Goal: Information Seeking & Learning: Learn about a topic

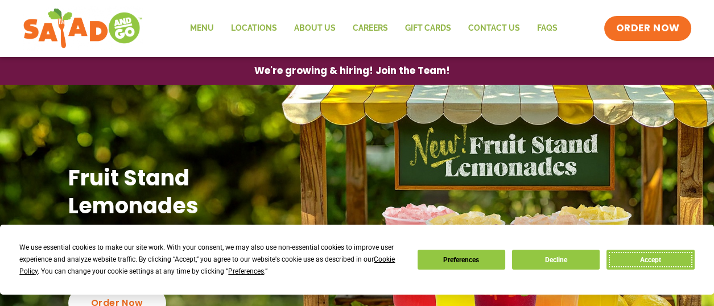
click at [653, 260] on button "Accept" at bounding box center [651, 260] width 88 height 20
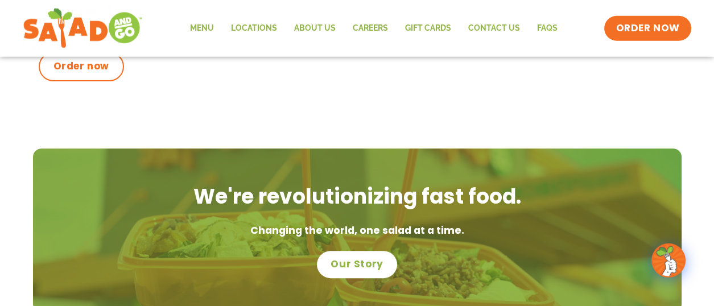
scroll to position [622, 0]
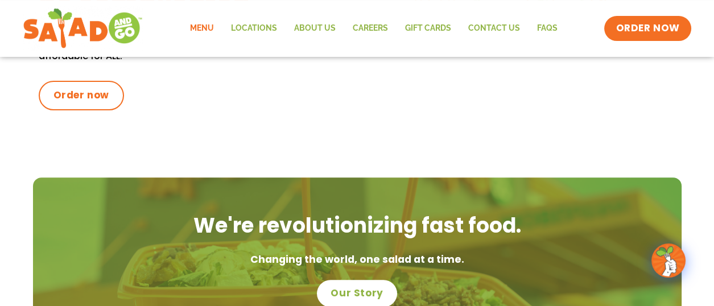
click at [196, 27] on link "Menu" at bounding box center [201, 28] width 41 height 26
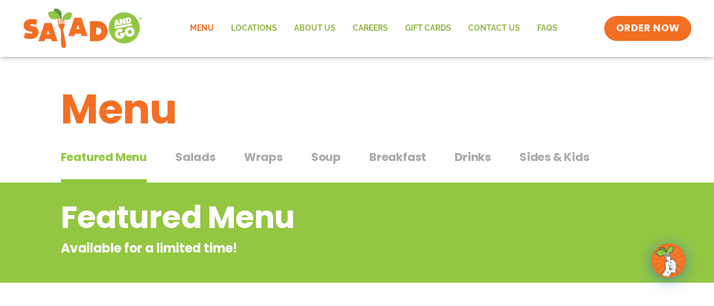
click at [198, 159] on span "Salads" at bounding box center [195, 157] width 40 height 17
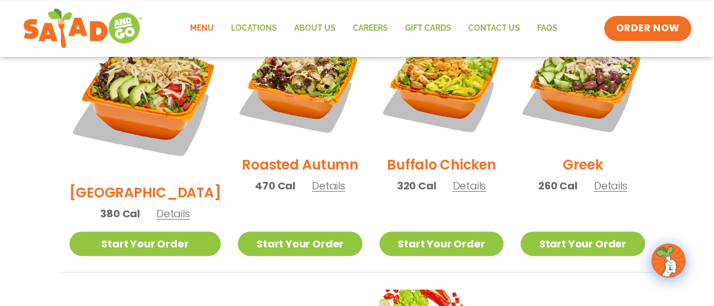
scroll to position [597, 0]
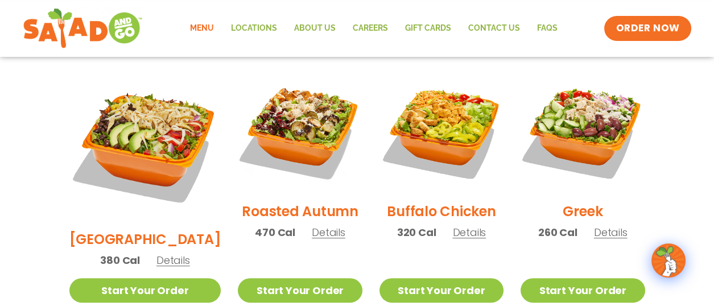
click at [462, 225] on span "Details" at bounding box center [470, 232] width 34 height 14
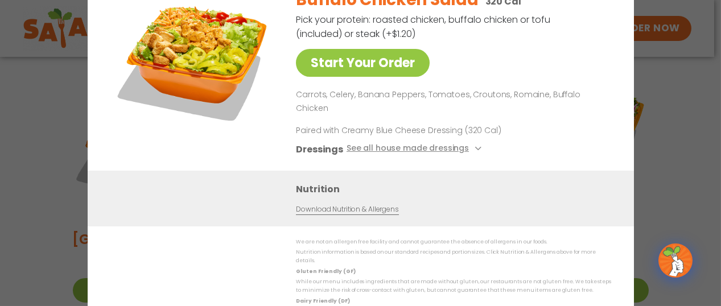
click at [681, 121] on div "Start Your Order Buffalo Chicken Salad 320 Cal Pick your protein: roasted chick…" at bounding box center [360, 153] width 721 height 306
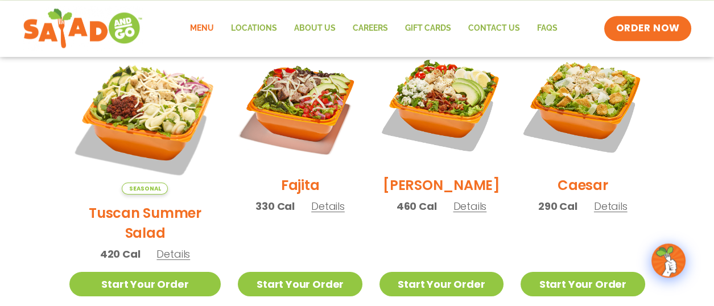
scroll to position [382, 0]
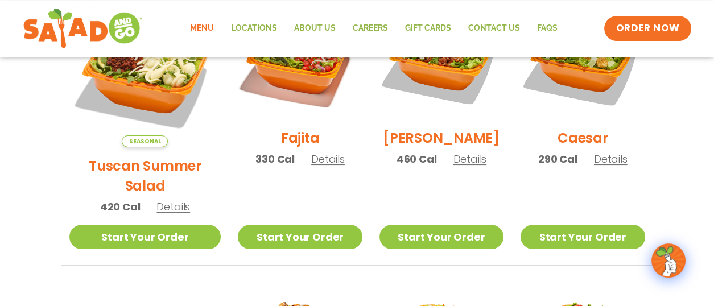
click at [468, 166] on span "Details" at bounding box center [470, 159] width 34 height 14
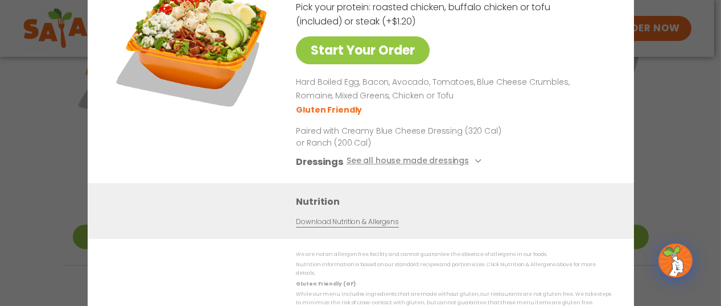
click at [685, 79] on div "Start Your Order [PERSON_NAME] Salad 460 Cal Pick your protein: roasted chicken…" at bounding box center [360, 153] width 721 height 306
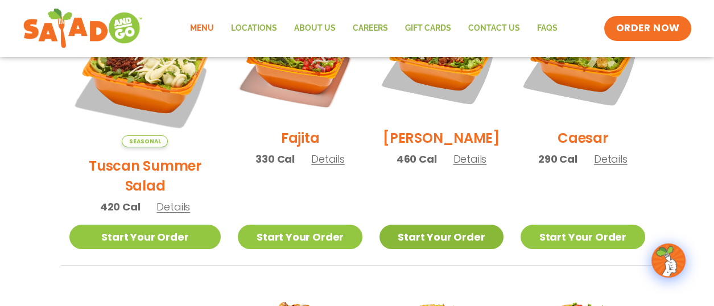
click at [433, 225] on link "Start Your Order" at bounding box center [442, 237] width 124 height 24
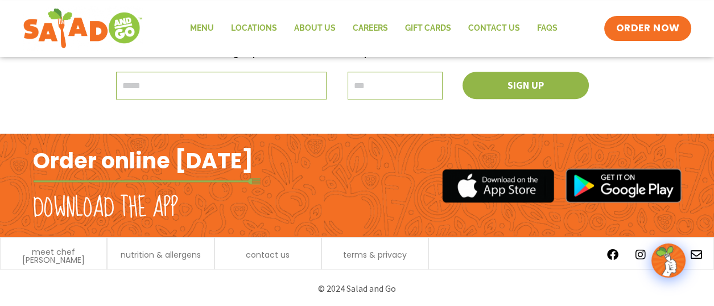
scroll to position [1432, 0]
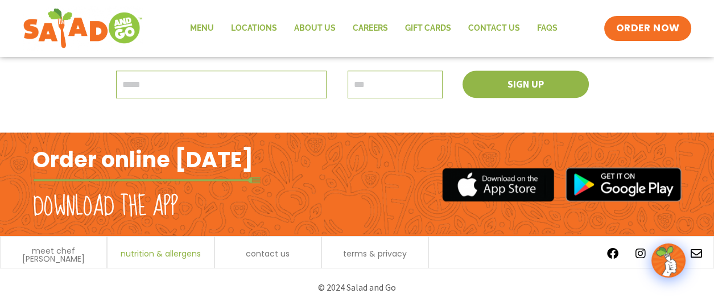
click at [174, 252] on span "nutrition & allergens" at bounding box center [161, 254] width 80 height 8
